Goal: Find specific page/section: Find specific page/section

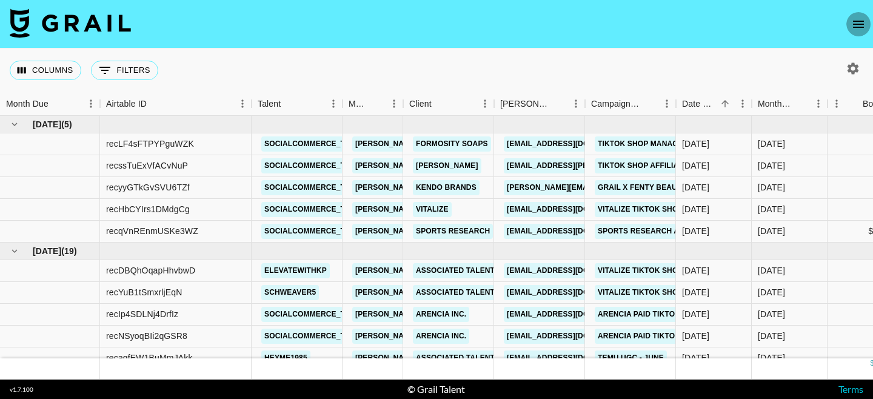
click at [850, 22] on button "open drawer" at bounding box center [858, 24] width 24 height 24
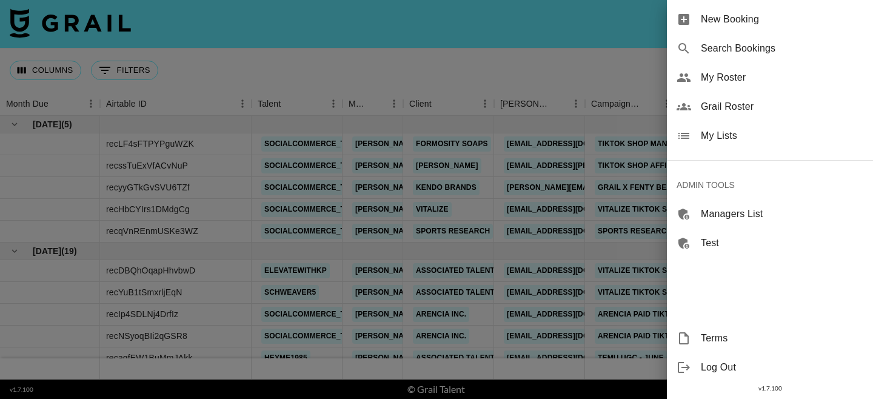
click at [725, 102] on span "Grail Roster" at bounding box center [782, 106] width 162 height 15
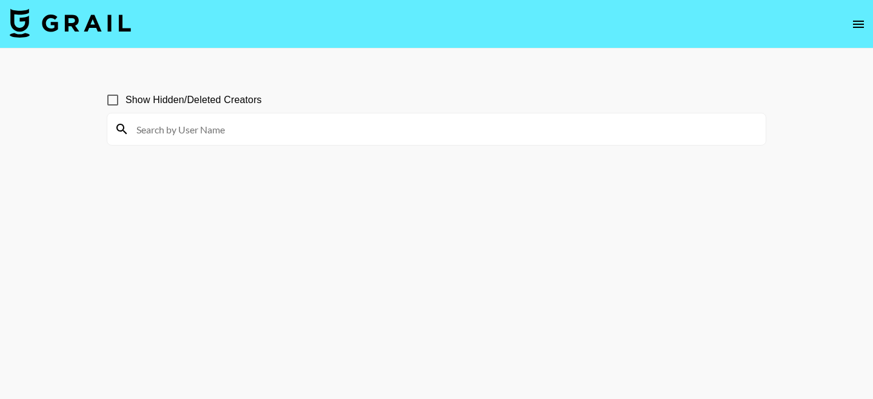
click at [238, 134] on input at bounding box center [443, 128] width 629 height 19
click at [187, 130] on input "[PERSON_NAME]" at bounding box center [443, 128] width 629 height 19
click at [167, 130] on input "[PERSON_NAME]" at bounding box center [443, 128] width 629 height 19
click at [170, 125] on input "[PERSON_NAME]" at bounding box center [443, 128] width 629 height 19
click at [161, 128] on input "[PERSON_NAME]" at bounding box center [443, 128] width 629 height 19
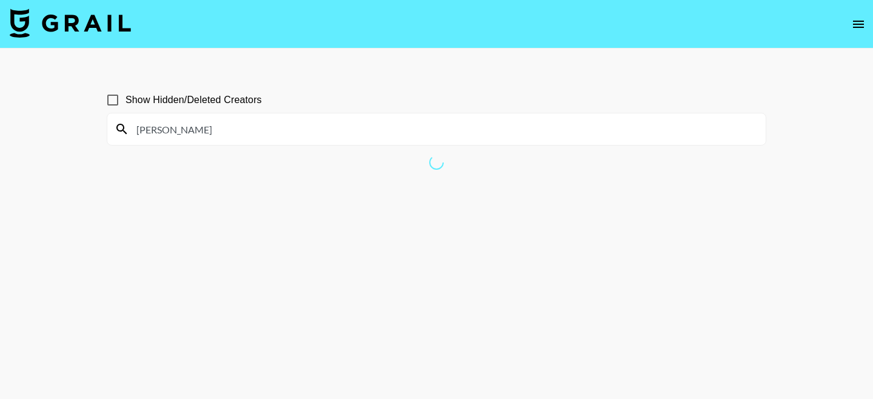
type input "[PERSON_NAME]"
click at [175, 128] on input "[PERSON_NAME]" at bounding box center [443, 128] width 629 height 19
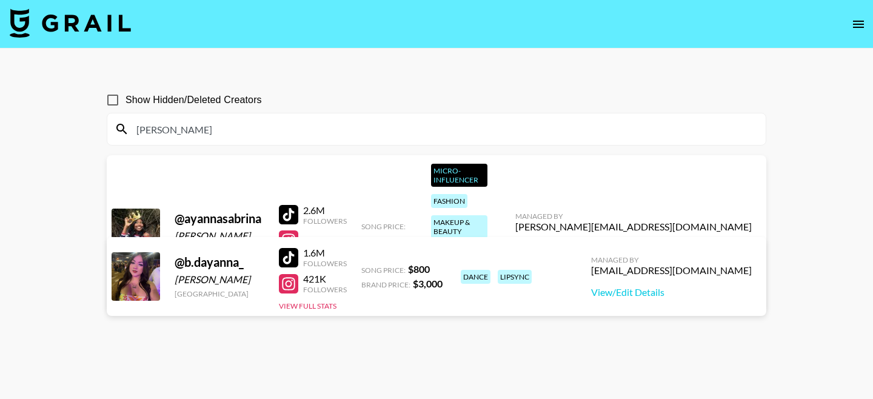
click at [131, 208] on div at bounding box center [136, 232] width 48 height 48
click at [193, 211] on div "@ ayannasabrina" at bounding box center [220, 218] width 90 height 15
click at [676, 242] on link "View/Edit Details" at bounding box center [633, 248] width 236 height 12
click at [232, 211] on div "@ ayannasabrina" at bounding box center [220, 218] width 90 height 15
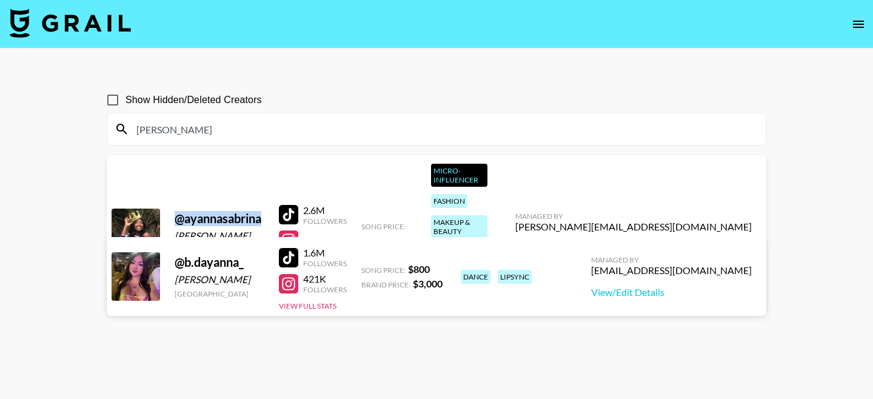
click at [232, 211] on div "@ ayannasabrina" at bounding box center [220, 218] width 90 height 15
click at [249, 211] on div "@ ayannasabrina" at bounding box center [220, 218] width 90 height 15
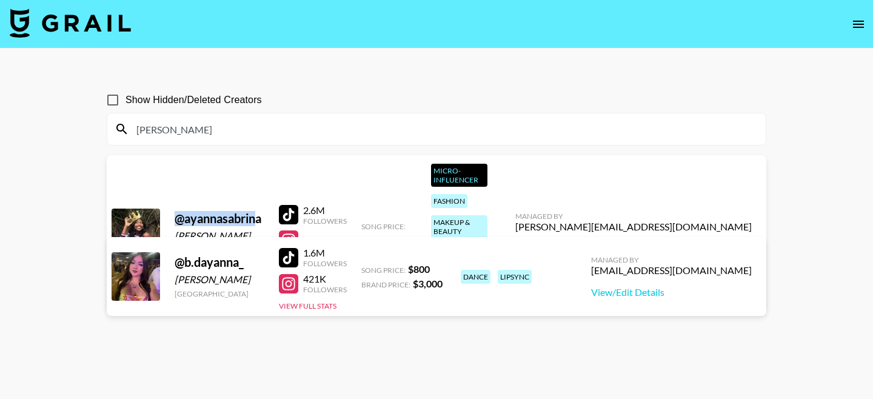
drag, startPoint x: 260, startPoint y: 180, endPoint x: 165, endPoint y: 180, distance: 95.1
click at [165, 180] on div "@ ayannasabrina [PERSON_NAME] [GEOGRAPHIC_DATA] 2.6M Followers View Full Stats …" at bounding box center [436, 232] width 659 height 155
click at [205, 211] on div "@ ayannasabrina" at bounding box center [220, 218] width 90 height 15
drag, startPoint x: 261, startPoint y: 181, endPoint x: 170, endPoint y: 182, distance: 90.9
click at [170, 182] on div "@ ayannasabrina [PERSON_NAME] [GEOGRAPHIC_DATA] 2.6M Followers View Full Stats …" at bounding box center [436, 232] width 659 height 155
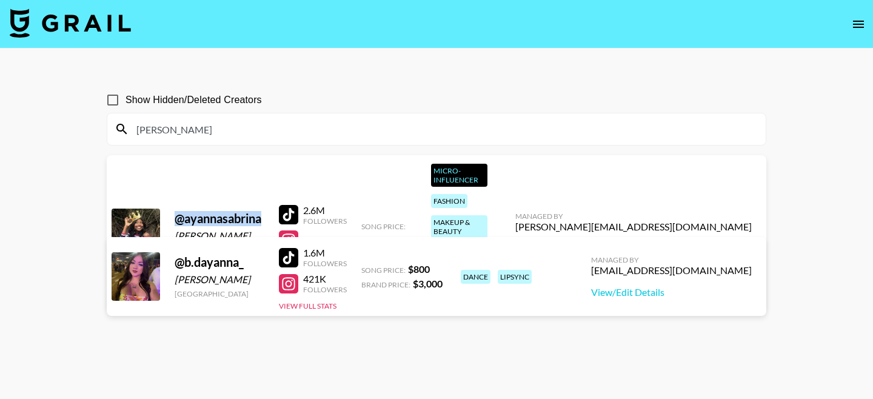
copy div "@ ayannasabrina"
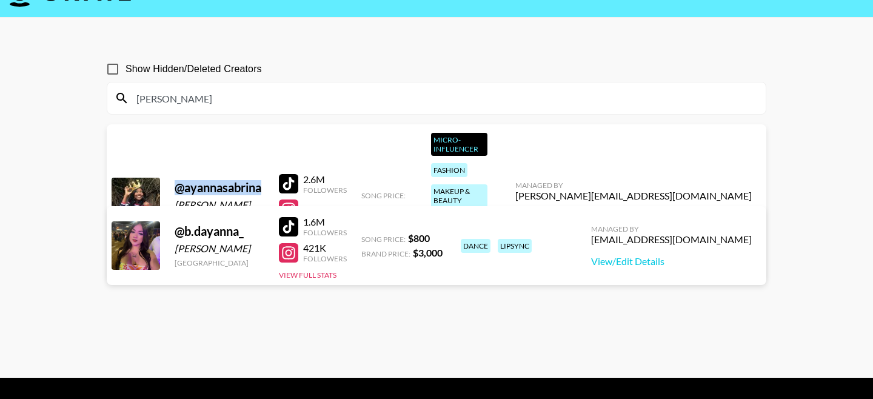
scroll to position [58, 0]
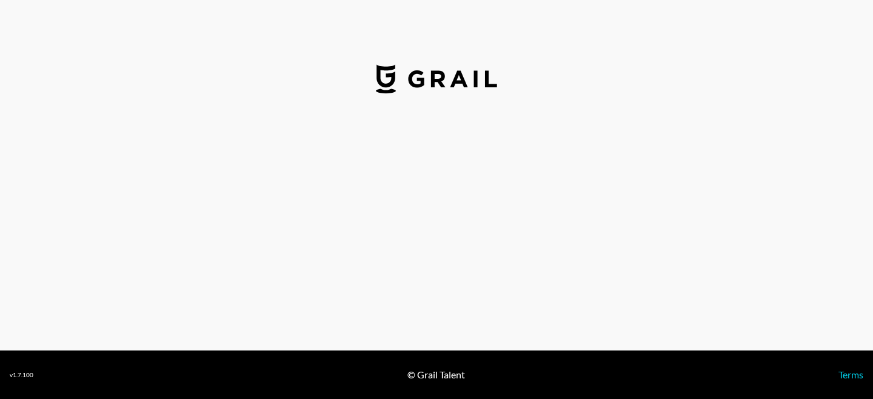
select select "USD"
